Goal: Information Seeking & Learning: Check status

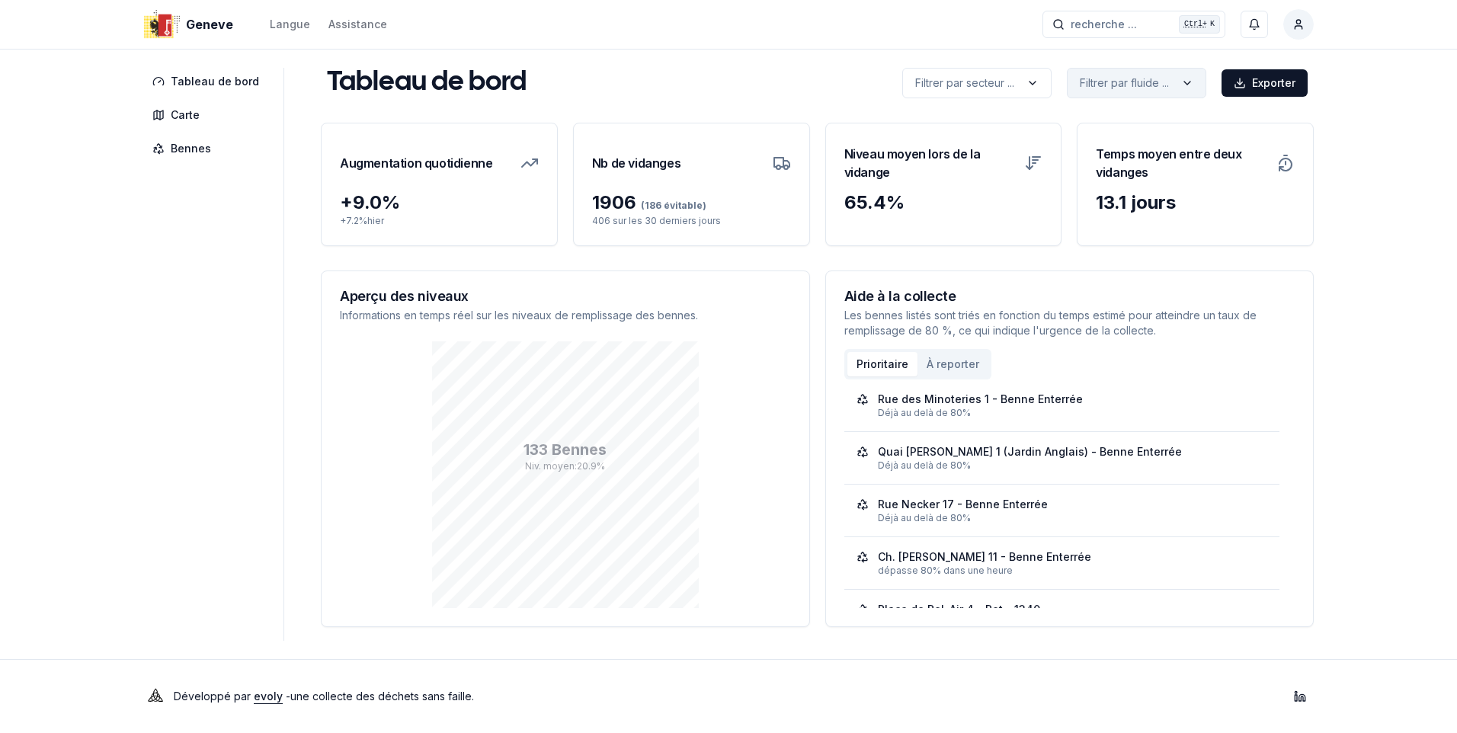
click at [1152, 84] on html "Geneve Langue Assistance recherche ... recherche ... Ctrl+ K Constantin Tableau…" at bounding box center [728, 366] width 1457 height 733
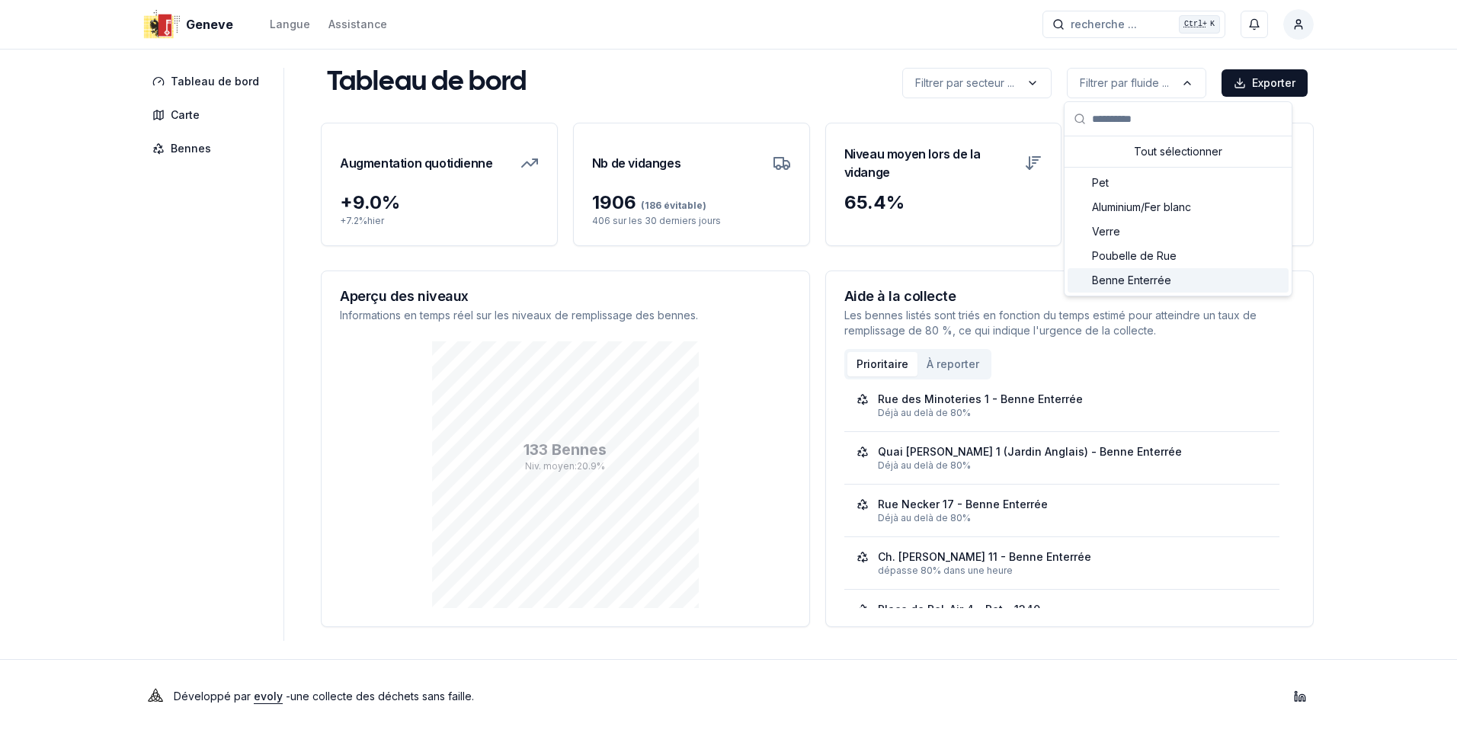
click at [1138, 279] on span "Benne Enterrée" at bounding box center [1131, 280] width 79 height 15
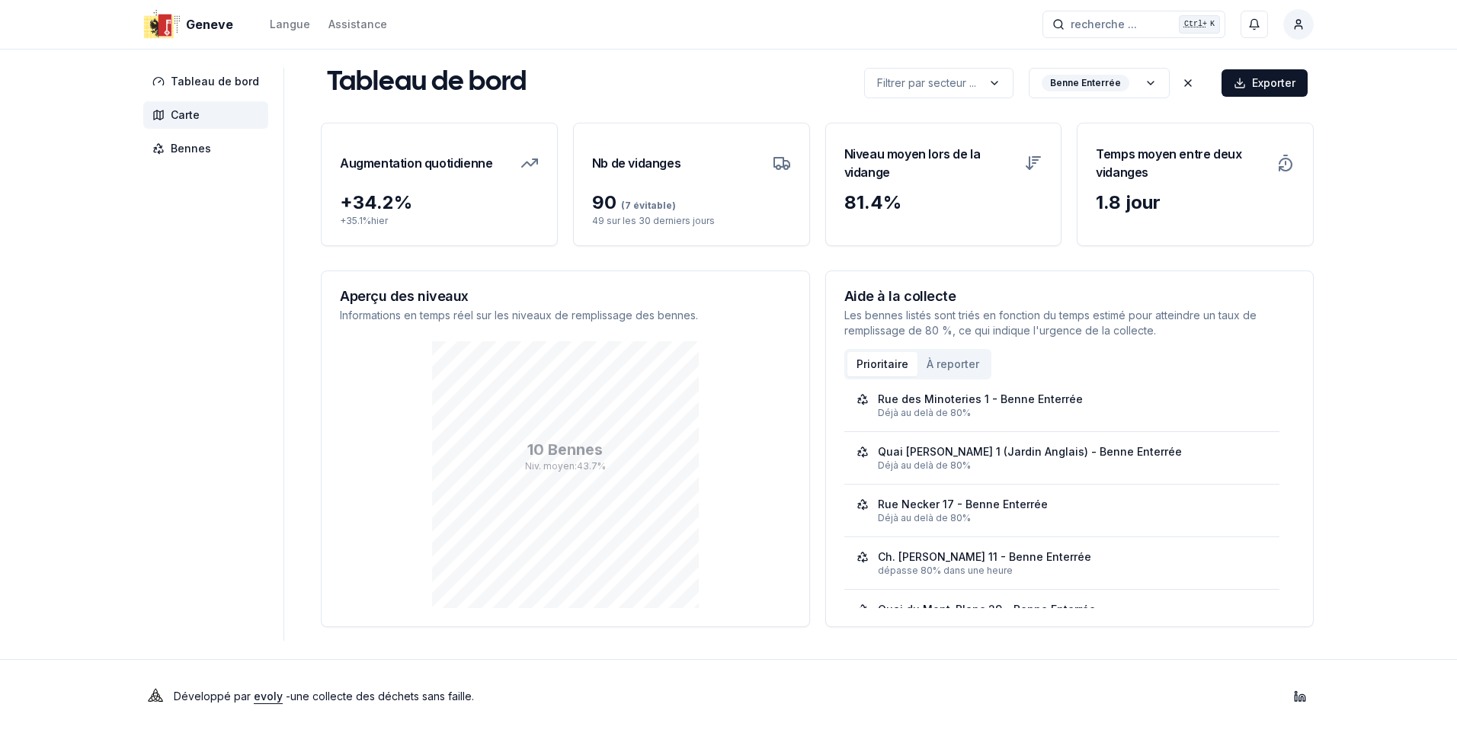
click at [181, 112] on span "Carte" at bounding box center [185, 114] width 29 height 15
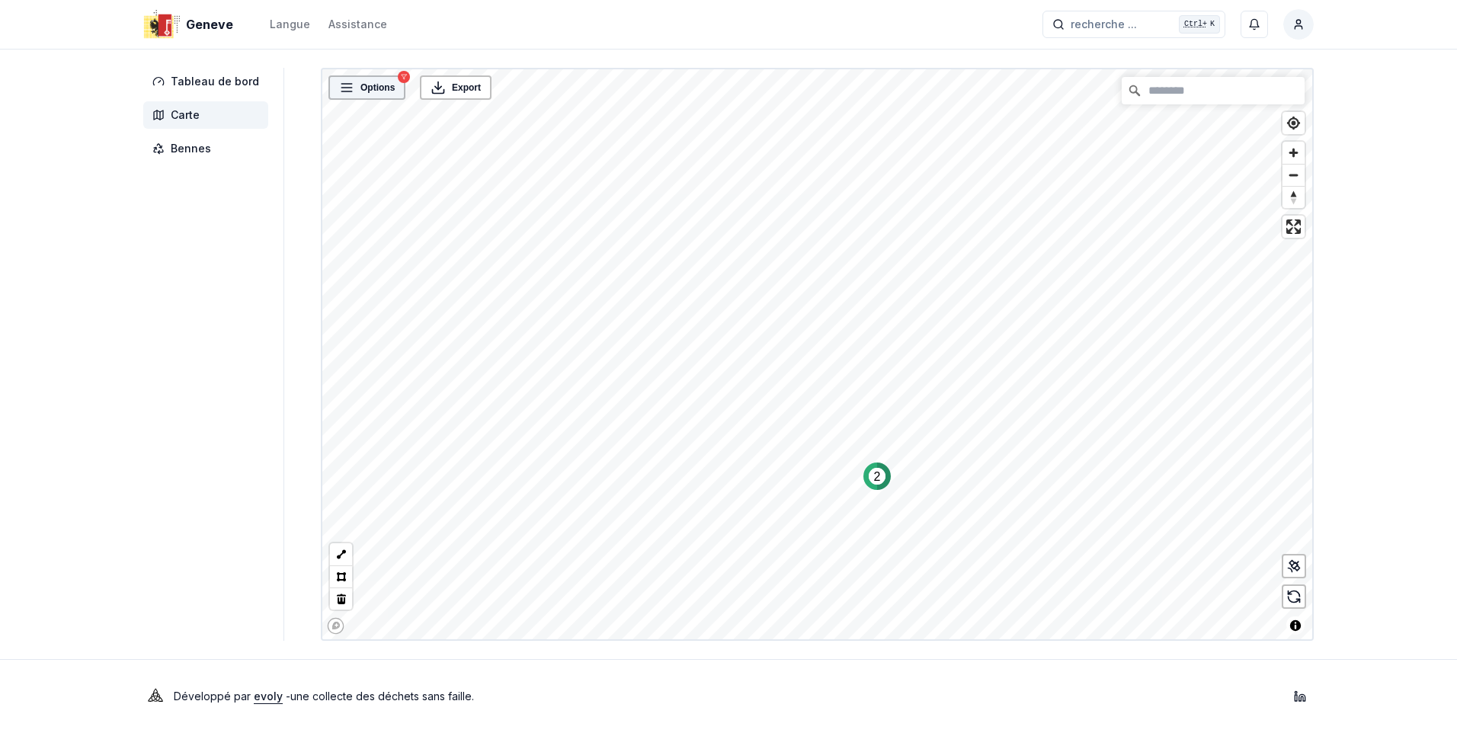
click at [381, 88] on span "Options" at bounding box center [377, 87] width 34 height 15
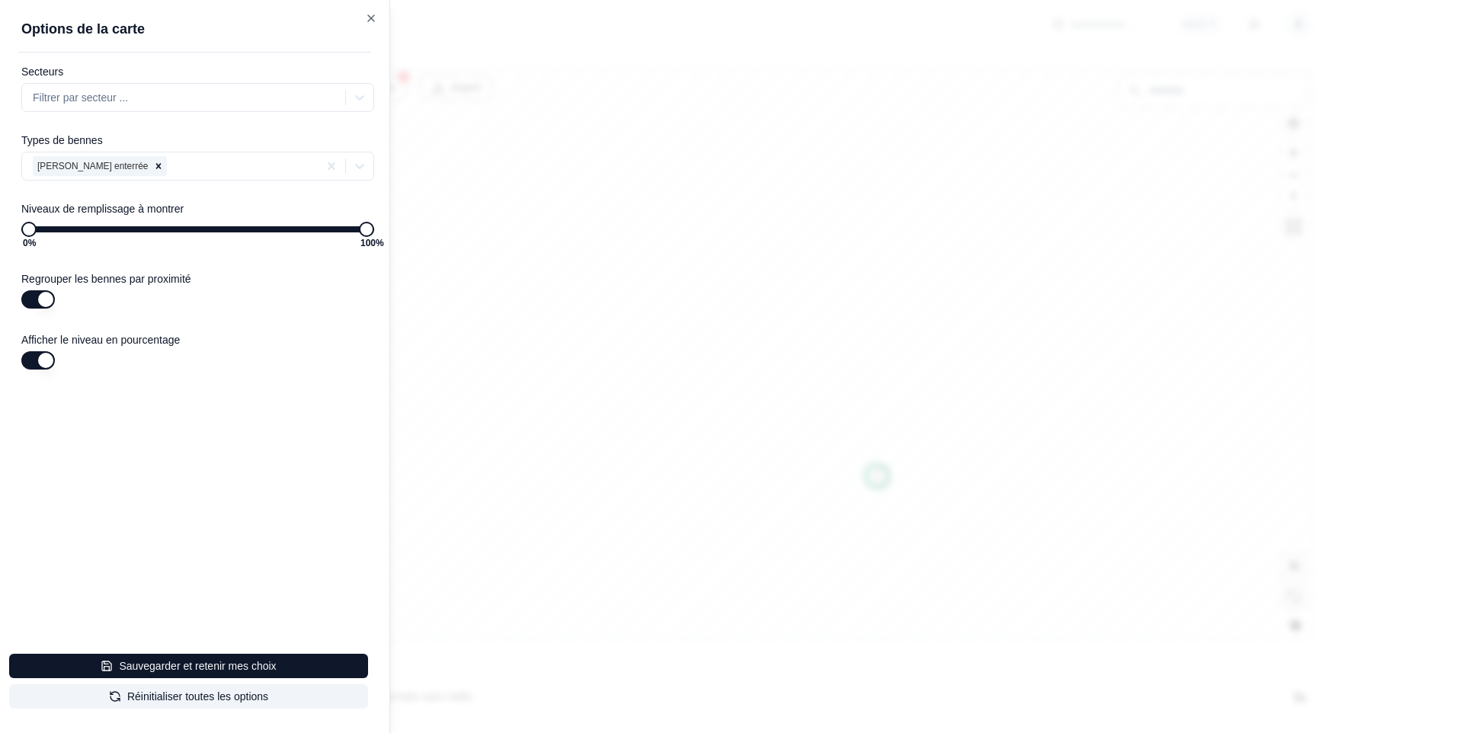
click at [847, 261] on div at bounding box center [728, 366] width 1457 height 733
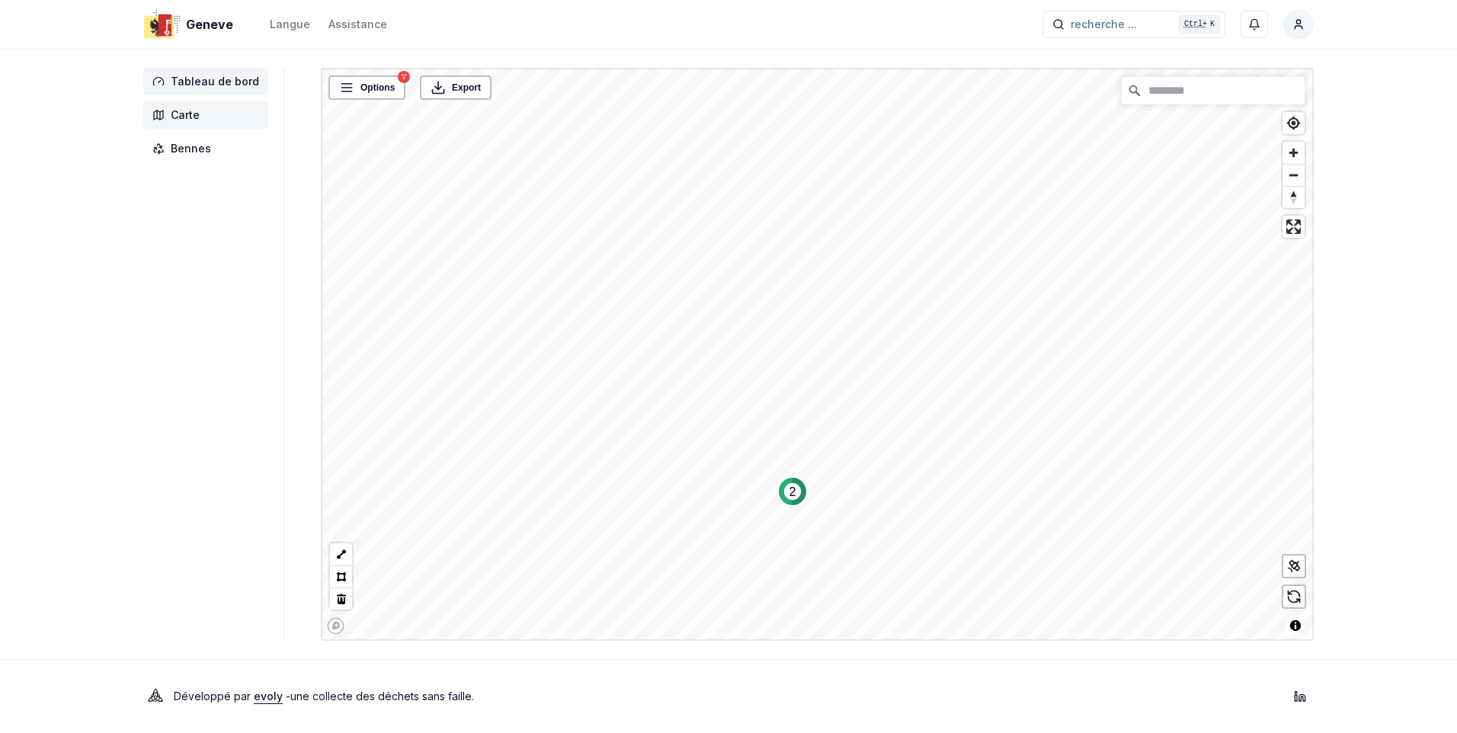
click at [211, 75] on span "Tableau de bord" at bounding box center [215, 81] width 88 height 15
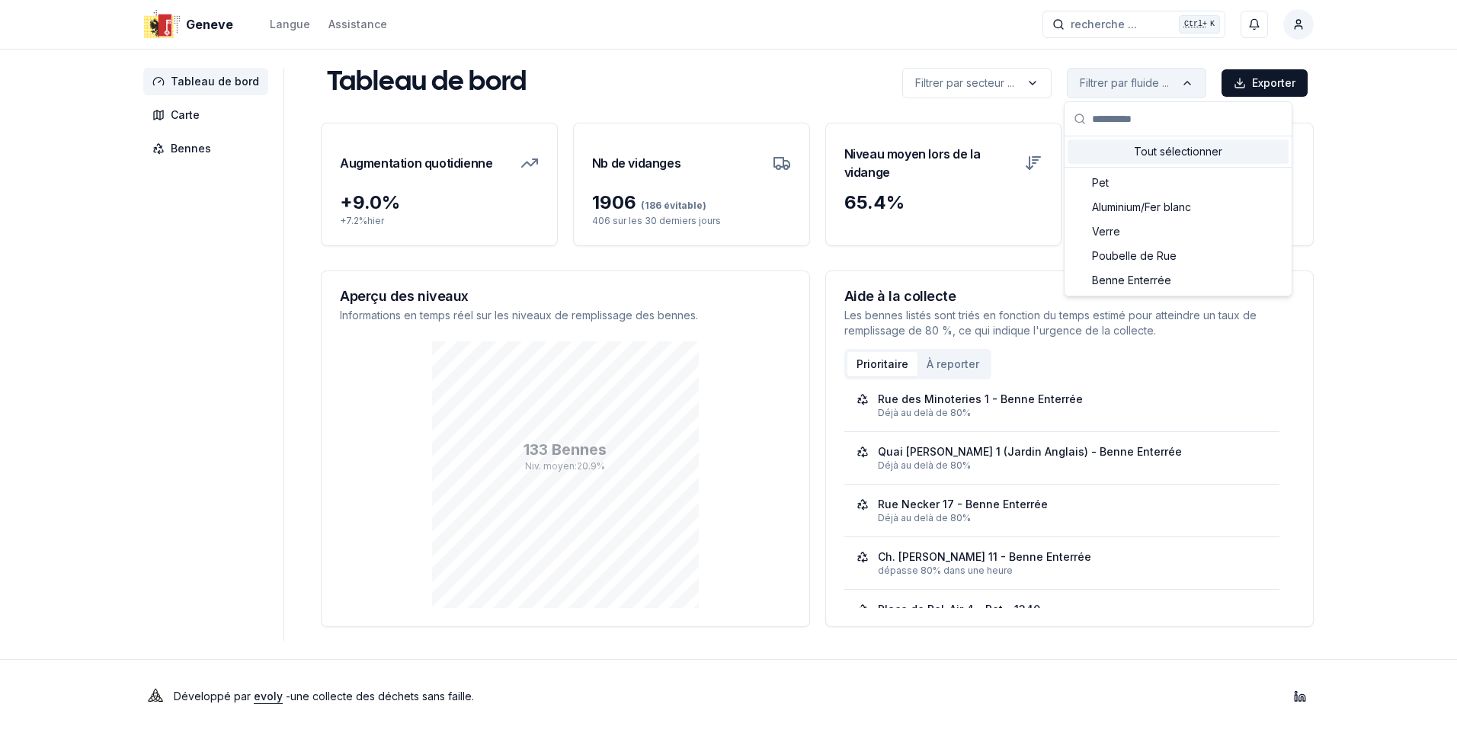
click at [1113, 84] on html "Geneve Langue Assistance recherche ... recherche ... Ctrl+ K Constantin Tableau…" at bounding box center [728, 366] width 1457 height 733
click at [1153, 275] on span "Benne Enterrée" at bounding box center [1131, 280] width 79 height 15
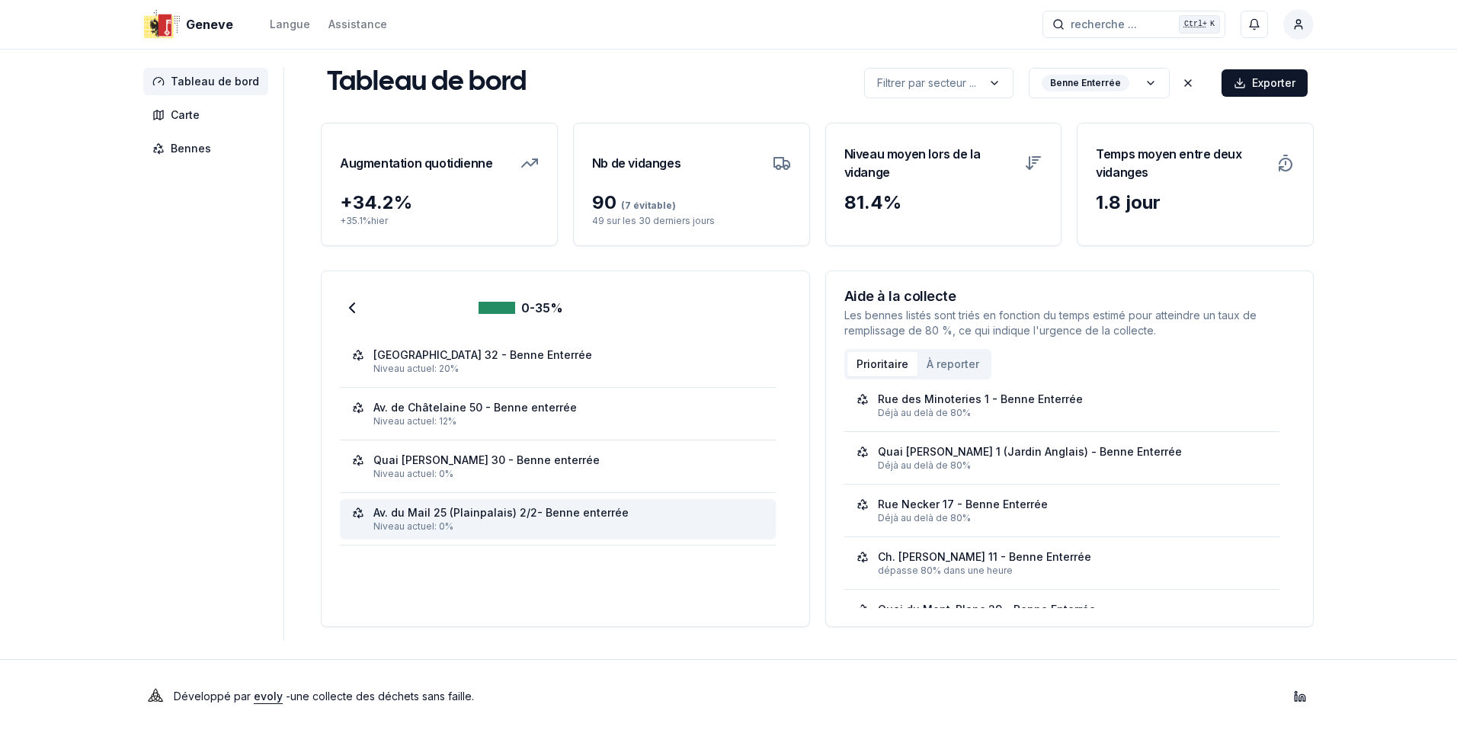
click at [473, 508] on div "Av. du Mail 25 (Plainpalais) 2/2- Benne enterrée" at bounding box center [500, 512] width 255 height 15
click at [184, 75] on span "Tableau de bord" at bounding box center [215, 81] width 88 height 15
click at [188, 145] on span "Bennes" at bounding box center [191, 148] width 40 height 15
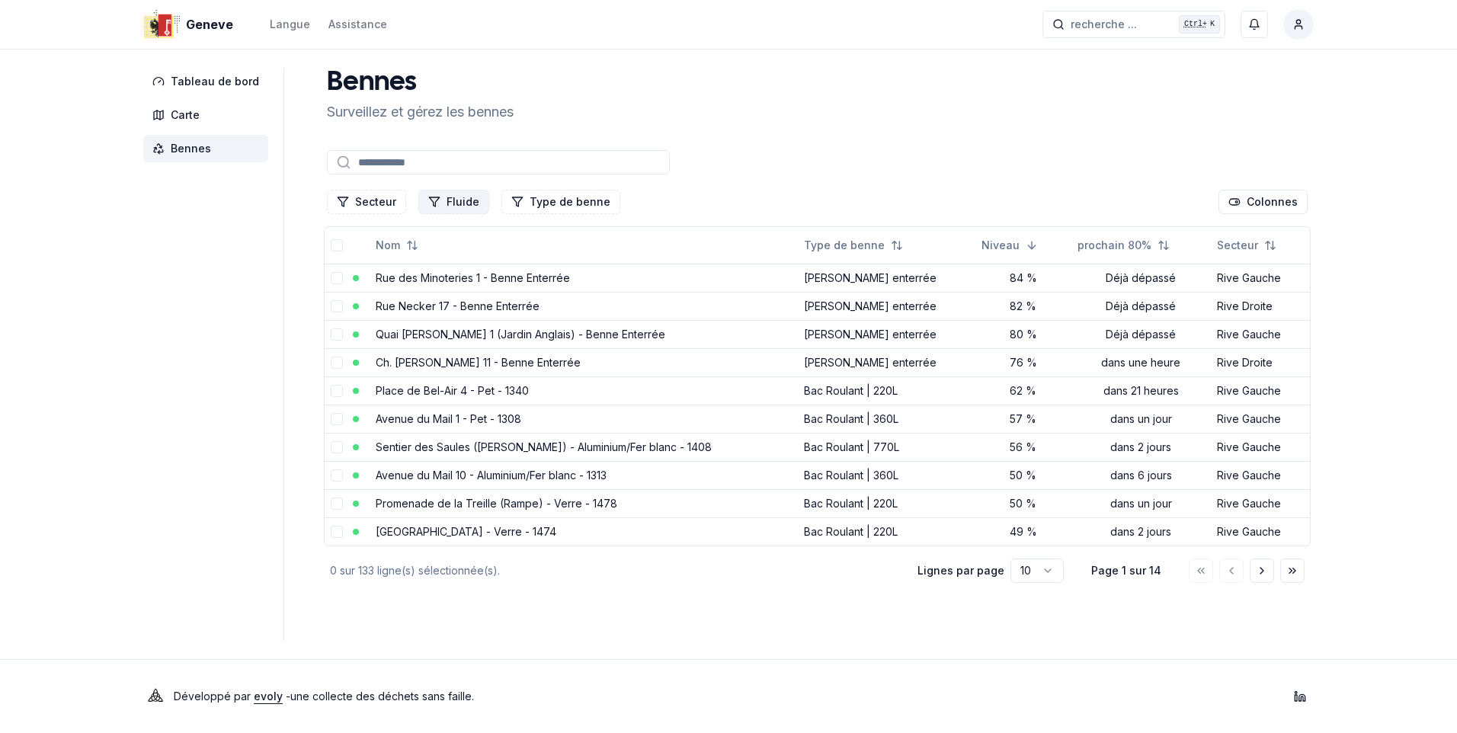
click at [465, 210] on button "Fluide" at bounding box center [453, 202] width 71 height 24
click at [493, 292] on span "Benne Enterrée" at bounding box center [478, 291] width 79 height 15
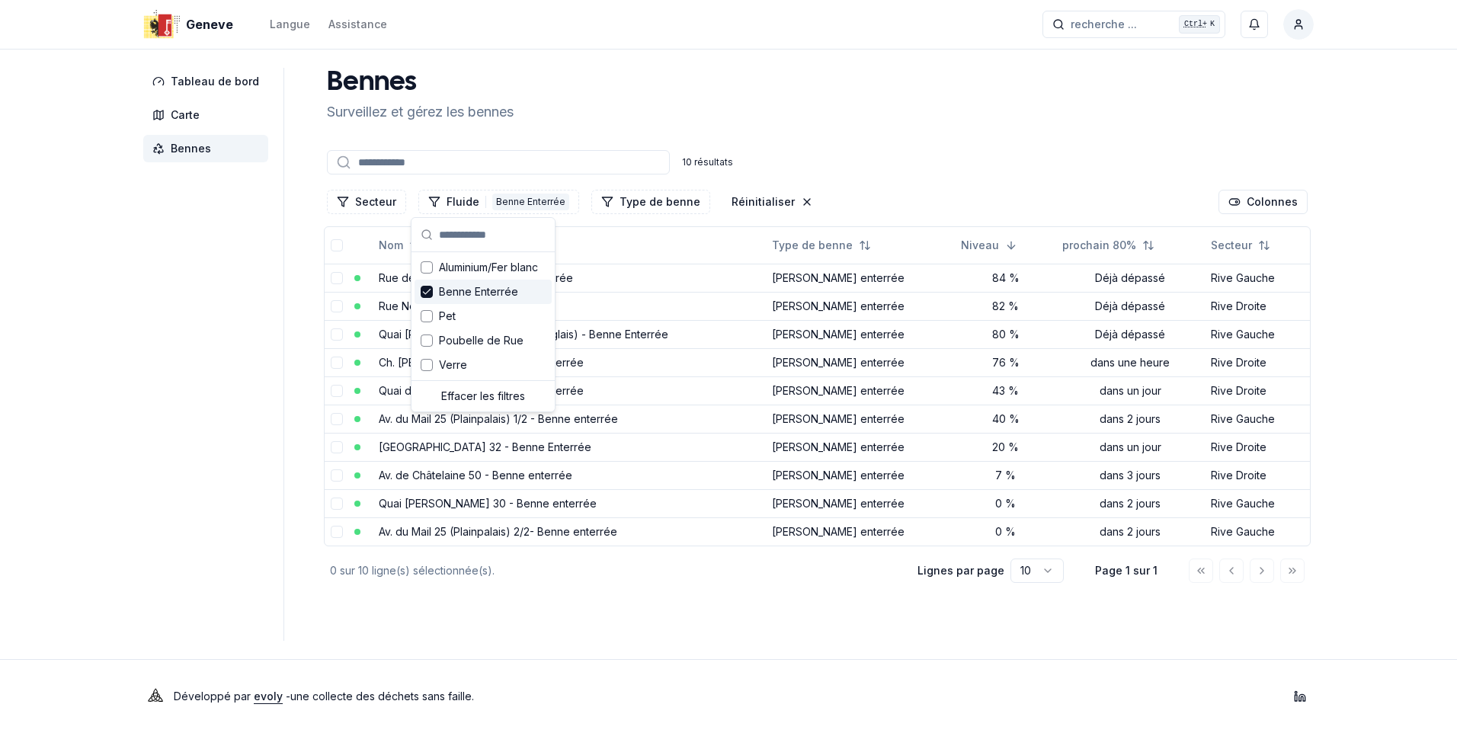
click at [151, 467] on aside "Tableau de bord Carte Bennes" at bounding box center [213, 354] width 141 height 573
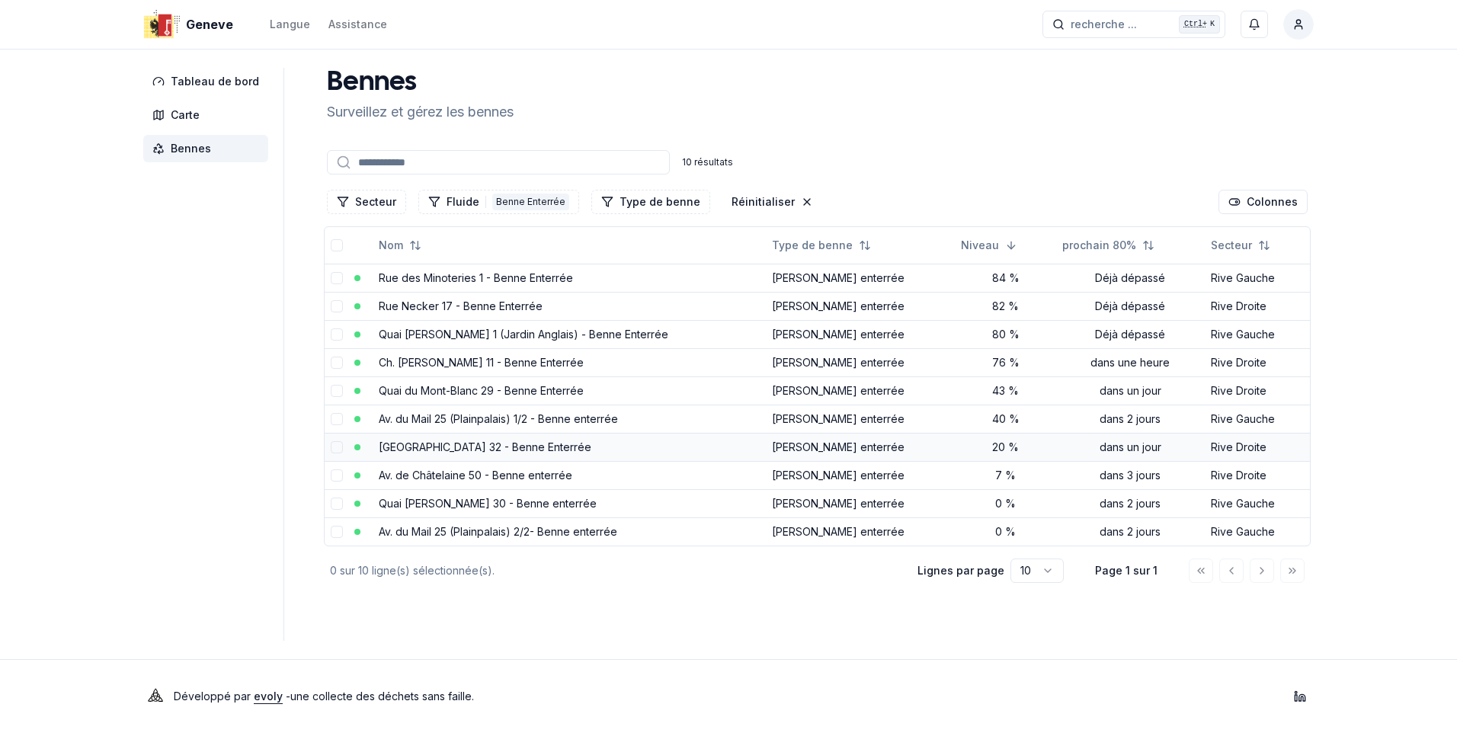
click at [440, 450] on link "[GEOGRAPHIC_DATA] 32 - Benne Enterrée" at bounding box center [485, 446] width 213 height 13
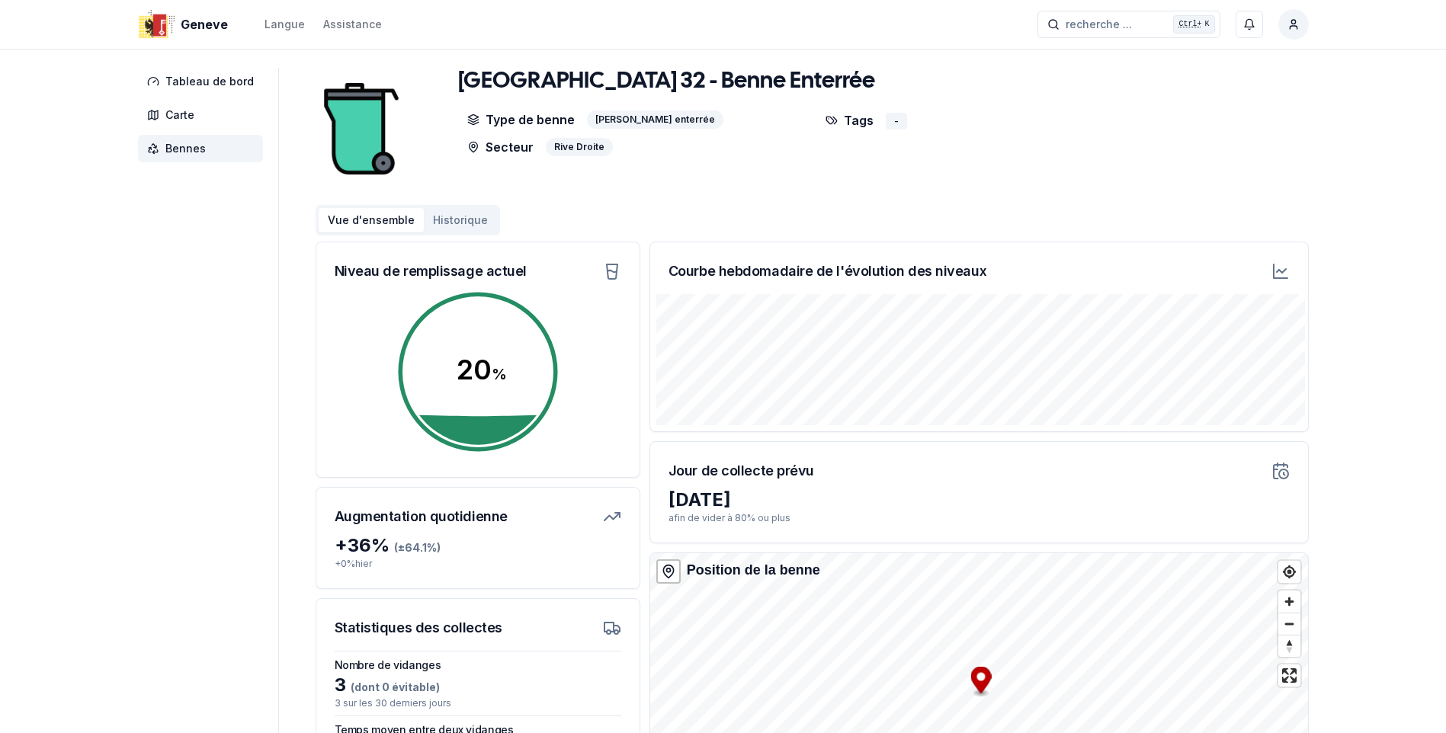
drag, startPoint x: 1087, startPoint y: 478, endPoint x: 1078, endPoint y: 463, distance: 18.2
click at [1087, 478] on div "Jour de collecte prévu" at bounding box center [979, 465] width 658 height 46
click at [1197, 115] on div "[GEOGRAPHIC_DATA] 32 - Benne Enterrée Type de benne [PERSON_NAME] enterrée Sect…" at bounding box center [811, 129] width 993 height 122
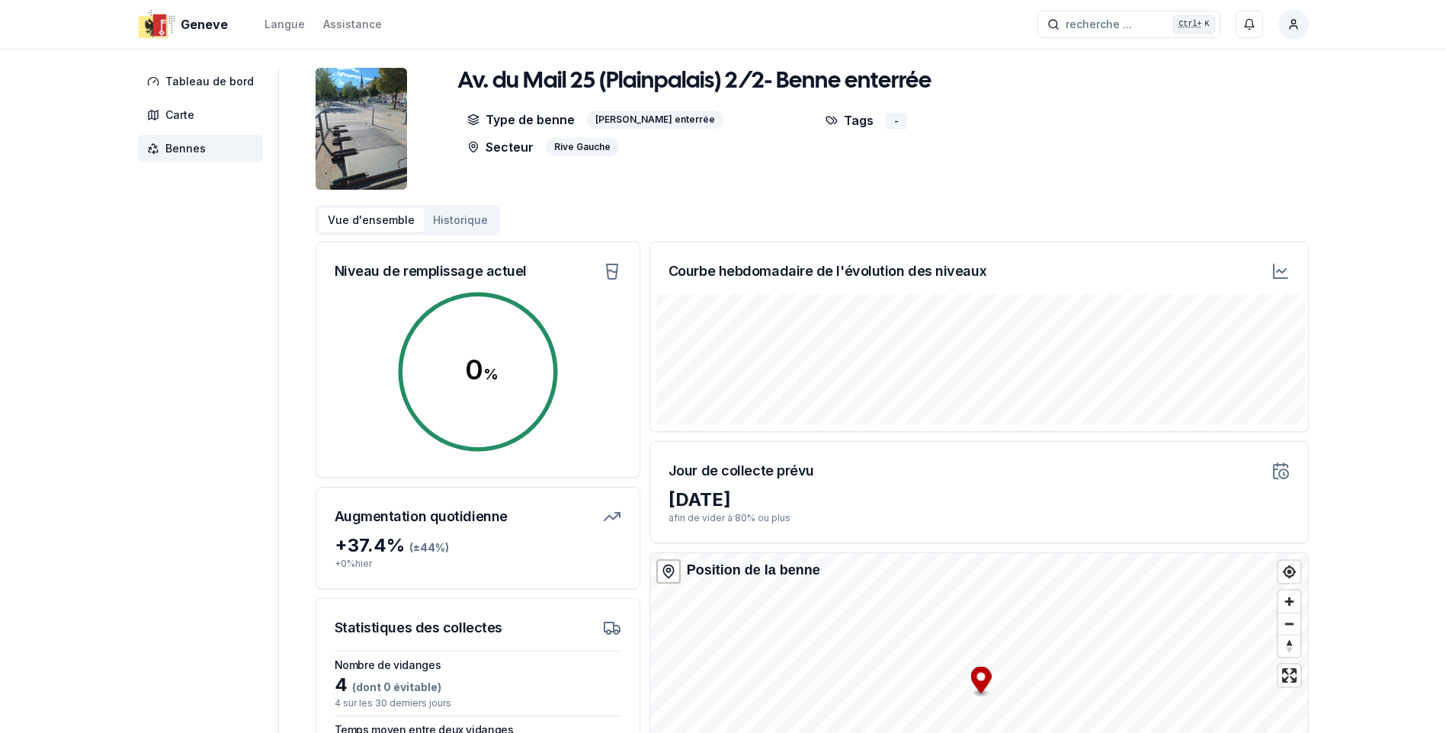
click at [1282, 268] on icon at bounding box center [1280, 271] width 18 height 18
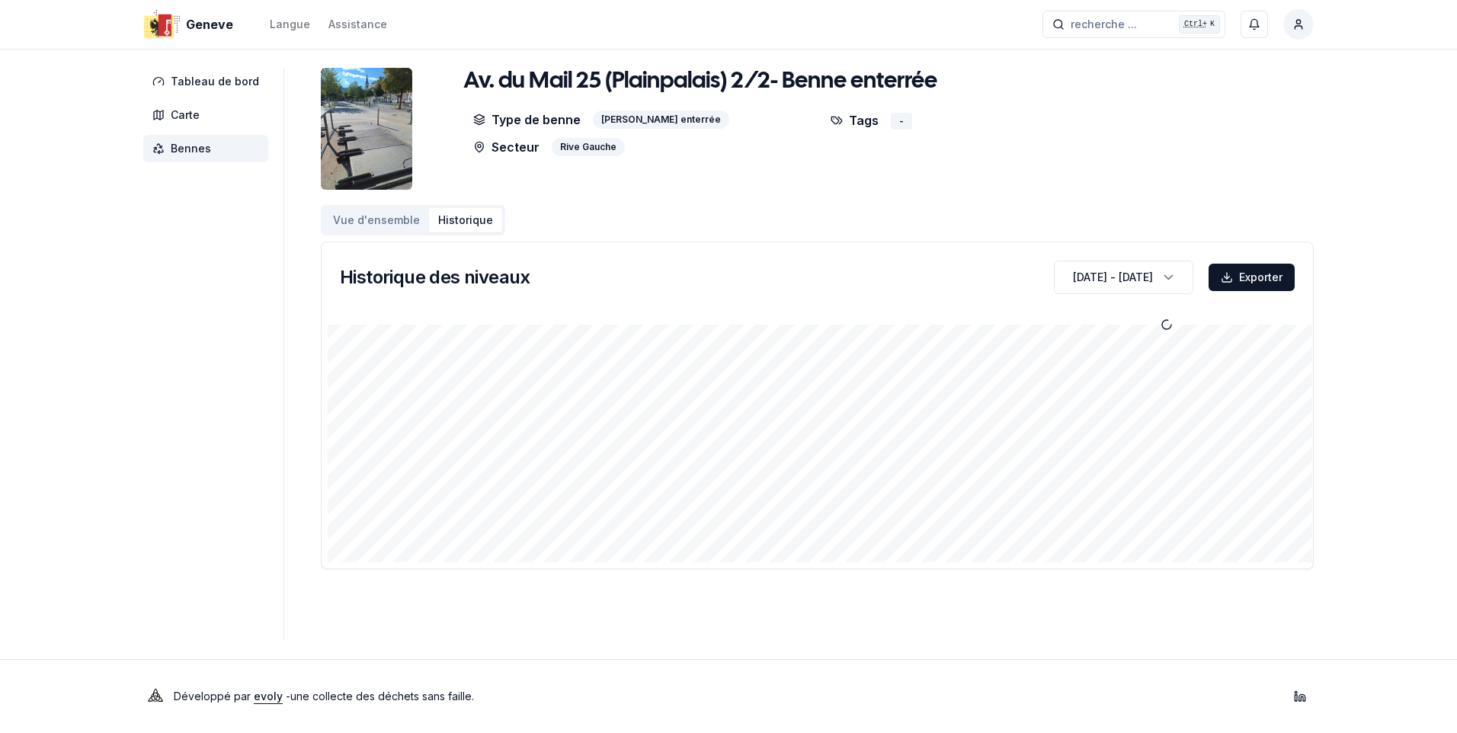
click at [913, 650] on div "Geneve Langue Assistance recherche ... recherche ... Ctrl+ K Constantin Tableau…" at bounding box center [728, 366] width 1457 height 733
click at [1164, 268] on icon "button" at bounding box center [1168, 277] width 15 height 23
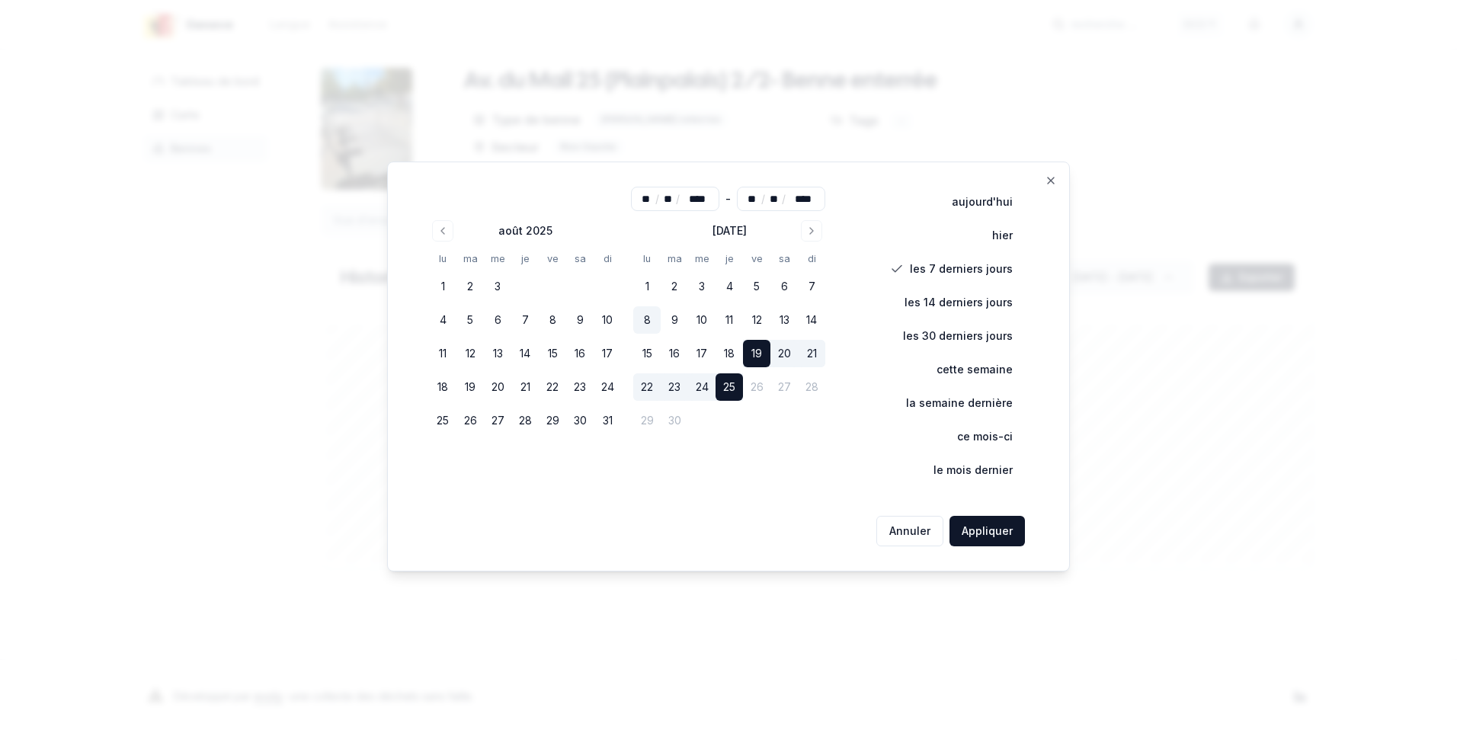
drag, startPoint x: 713, startPoint y: 352, endPoint x: 647, endPoint y: 323, distance: 71.6
click at [647, 323] on tbody "1 2 3 4 5 6 7 8 9 10 11 12 13 14 15 16 17 18 19 20 21 22 23 24 25 26 27 28 29 30" at bounding box center [729, 351] width 192 height 168
click at [647, 323] on button "8" at bounding box center [646, 319] width 27 height 27
type input "**"
click at [988, 529] on button "Appliquer" at bounding box center [986, 531] width 75 height 30
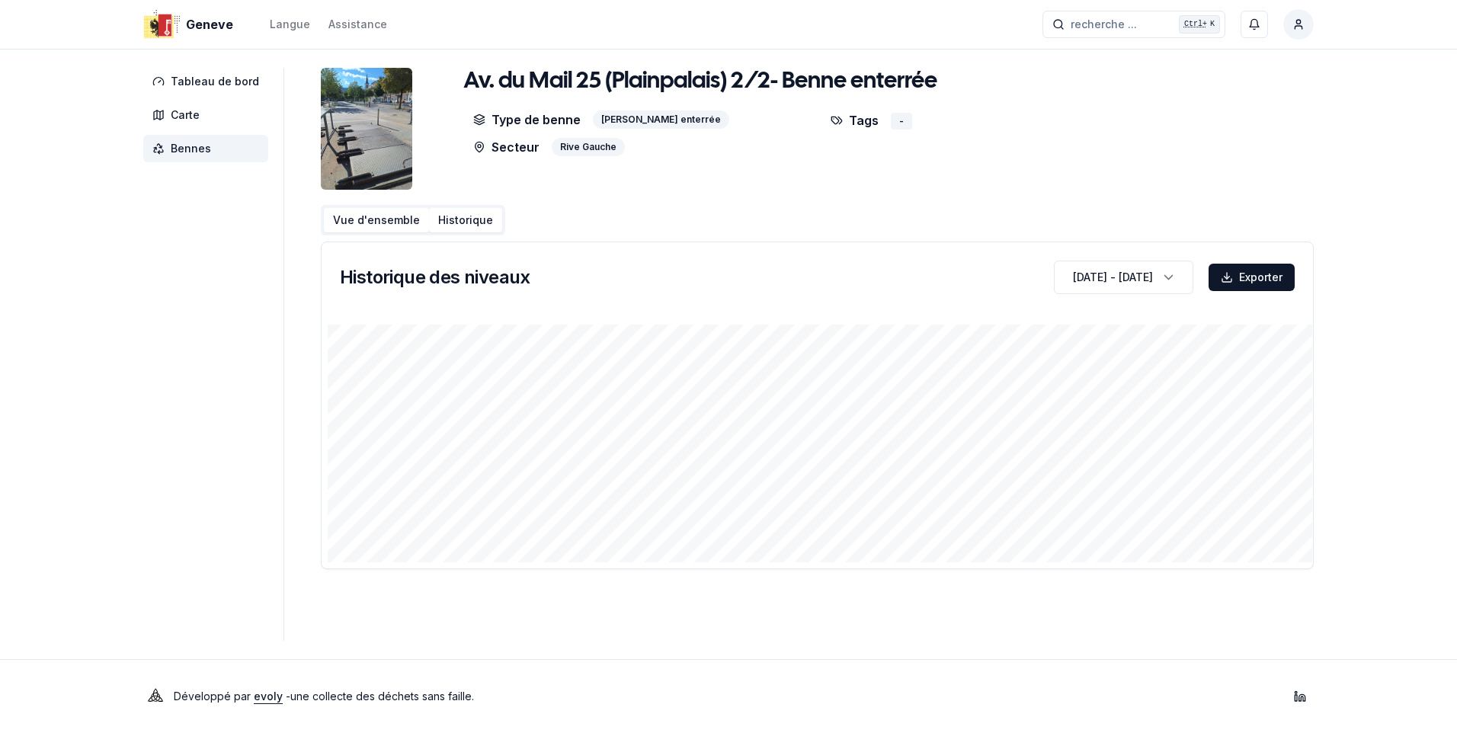
click at [389, 217] on button "Vue d'ensemble" at bounding box center [376, 220] width 105 height 24
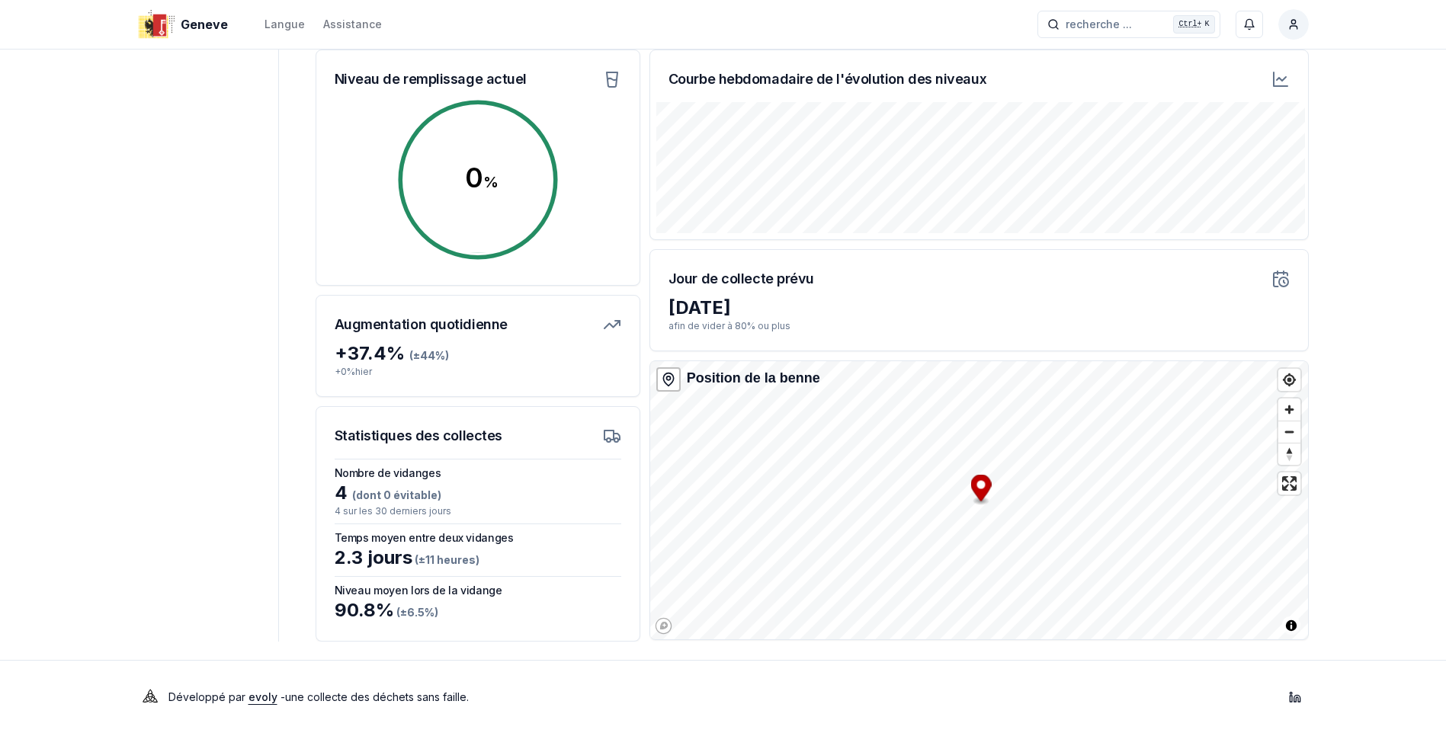
scroll to position [193, 0]
